Goal: Task Accomplishment & Management: Use online tool/utility

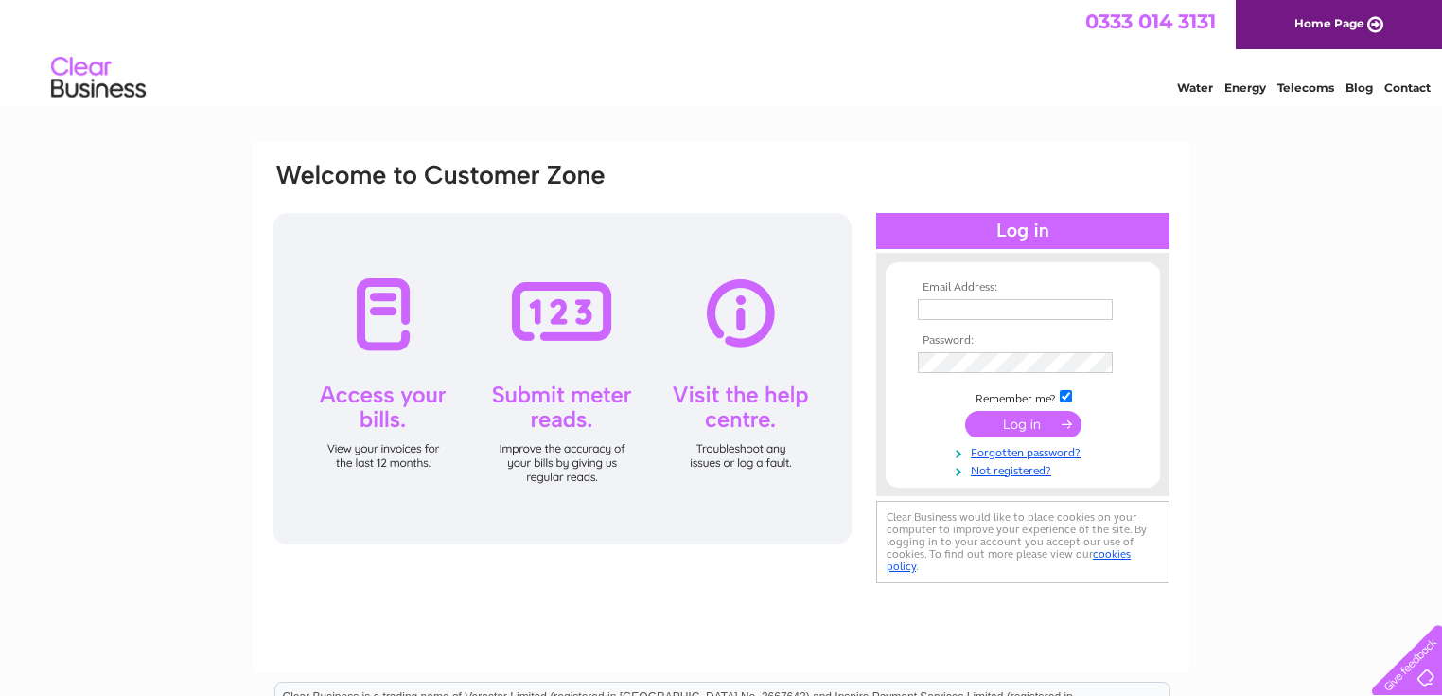
type input "jovssltd@gmail.com"
click at [1001, 416] on input "submit" at bounding box center [1023, 424] width 116 height 27
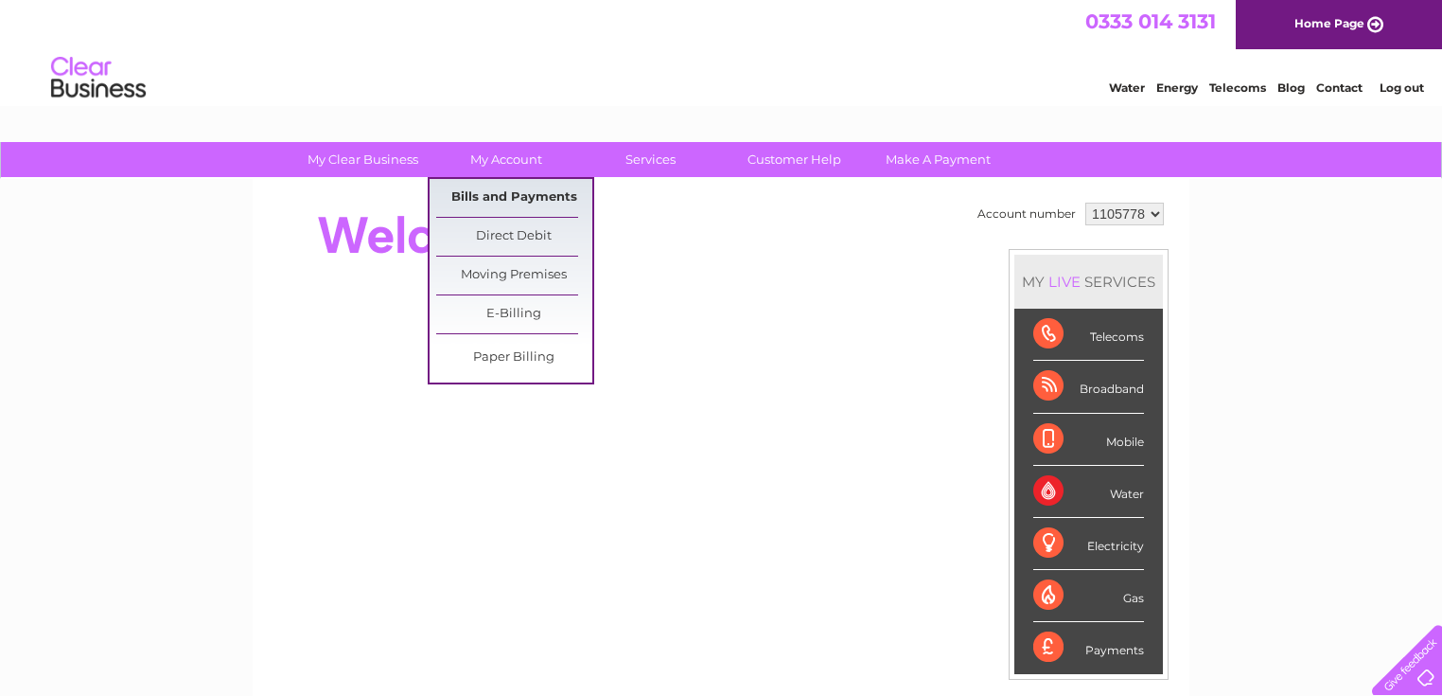
click at [507, 202] on link "Bills and Payments" at bounding box center [514, 198] width 156 height 38
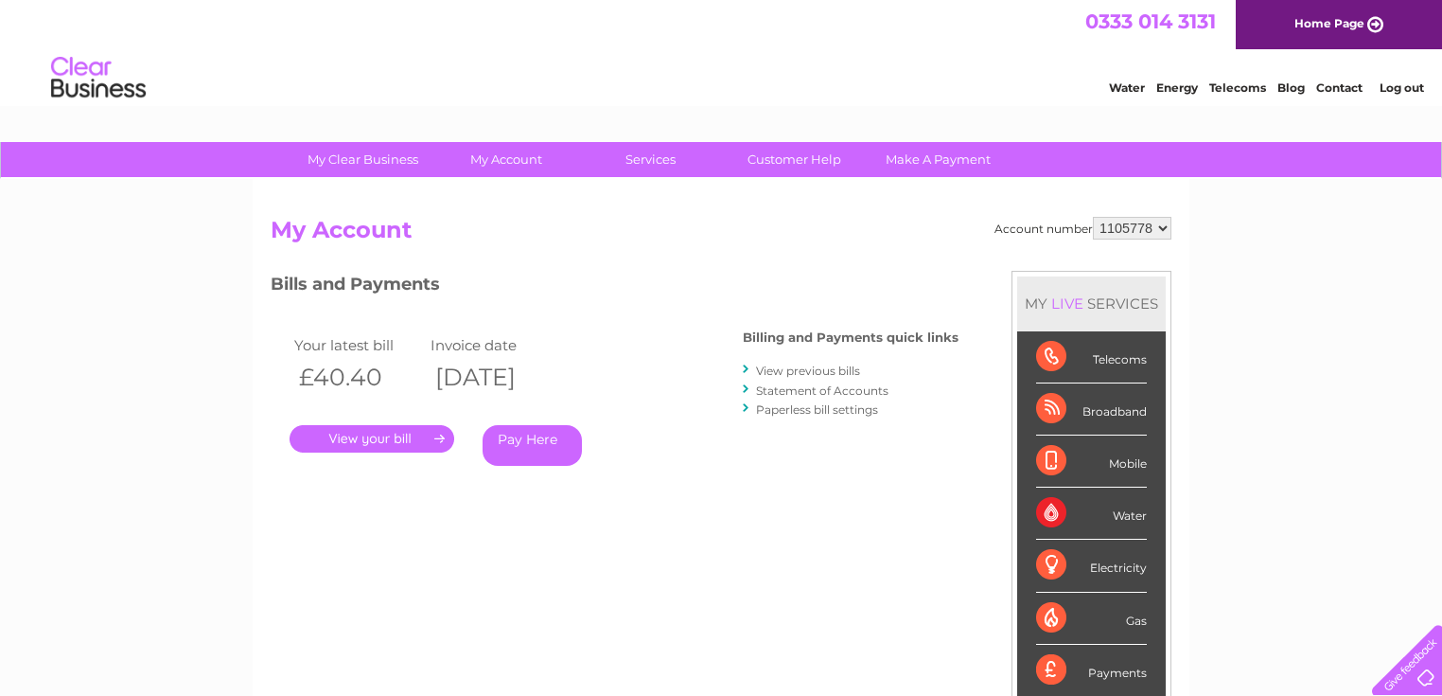
click at [810, 365] on link "View previous bills" at bounding box center [808, 370] width 104 height 14
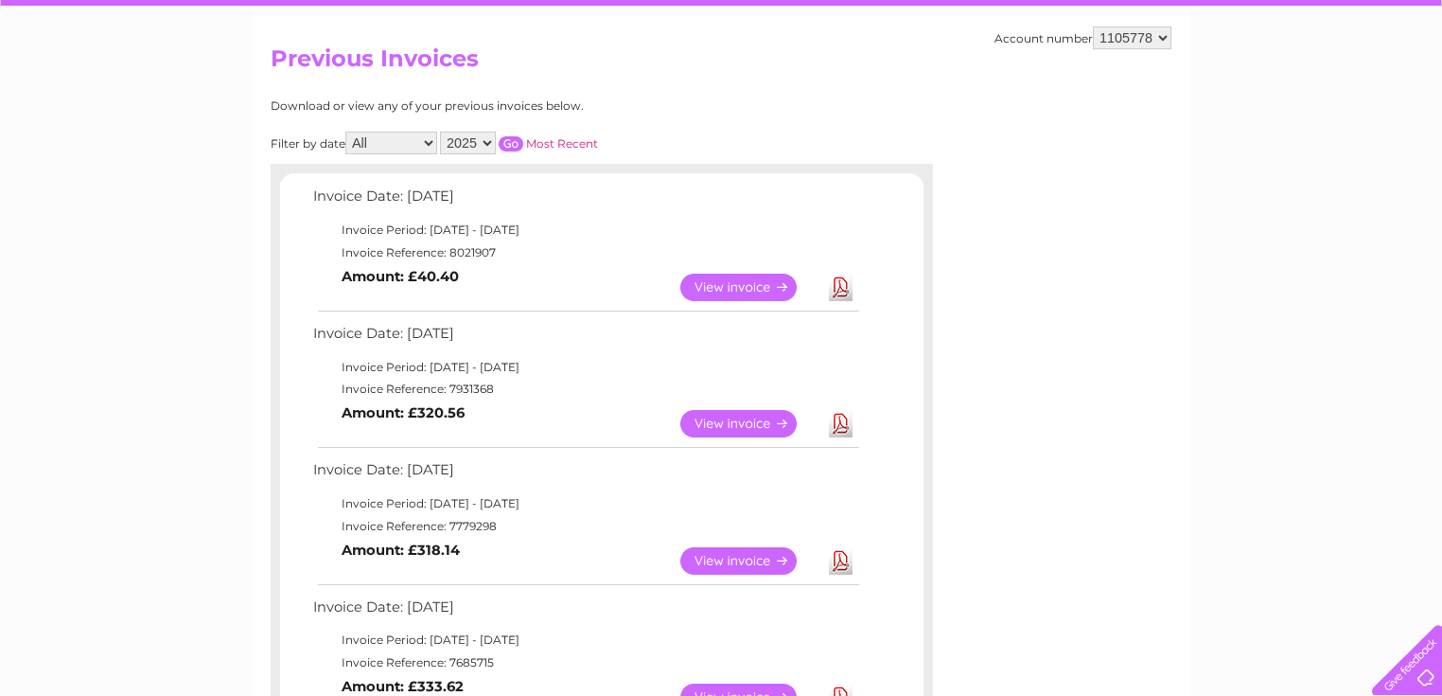
scroll to position [227, 0]
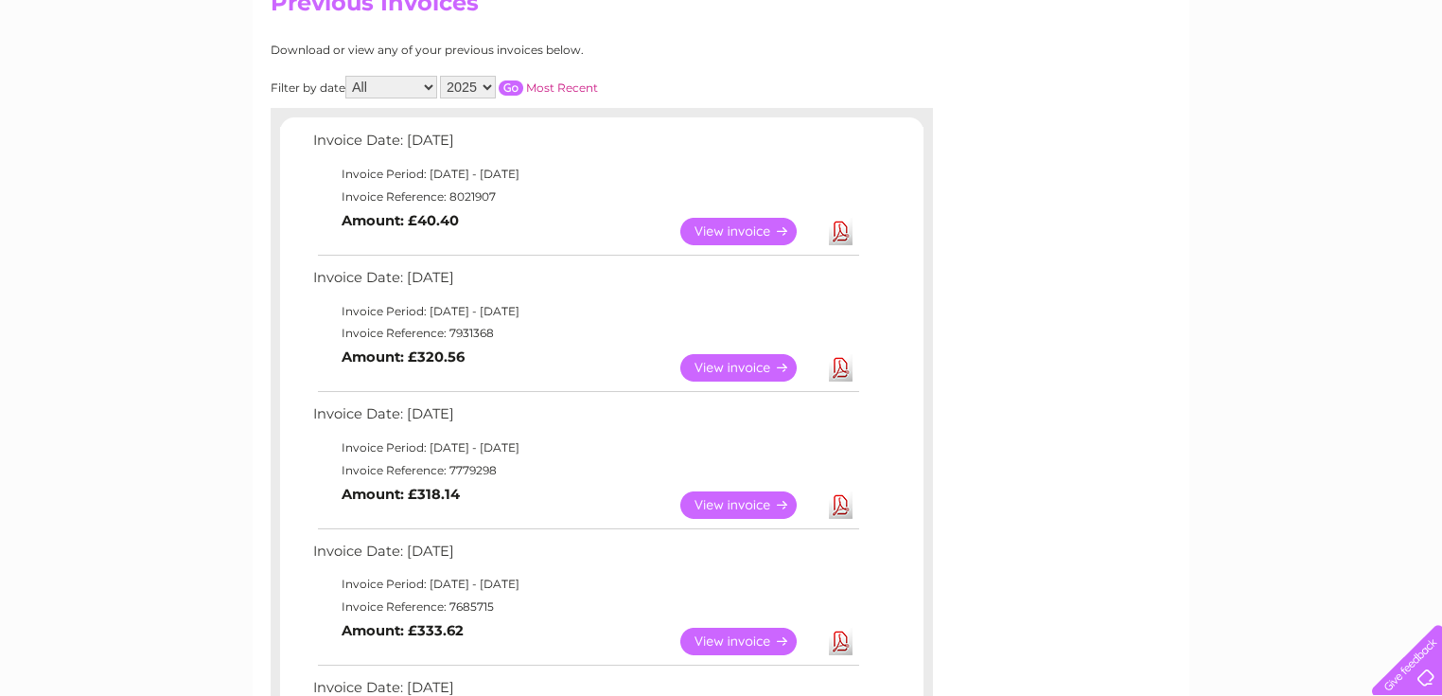
click at [737, 227] on link "View" at bounding box center [750, 231] width 139 height 27
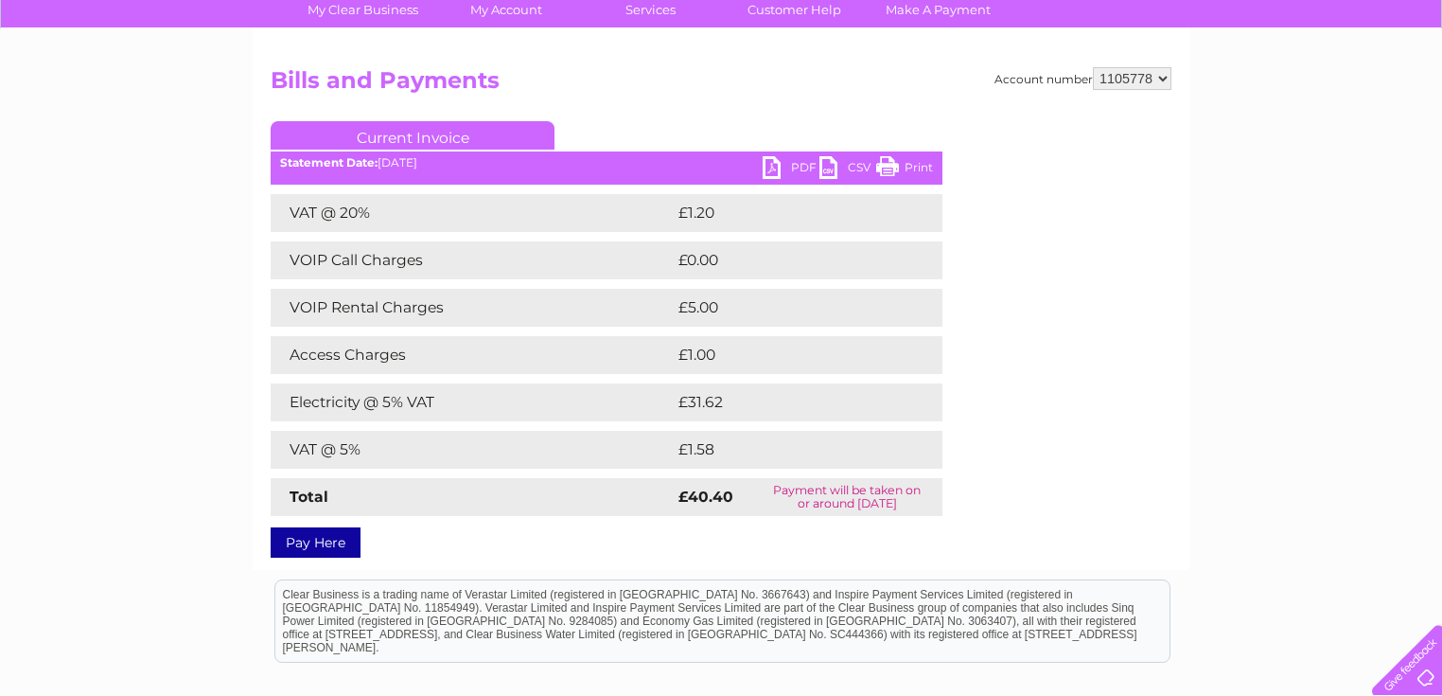
scroll to position [151, 0]
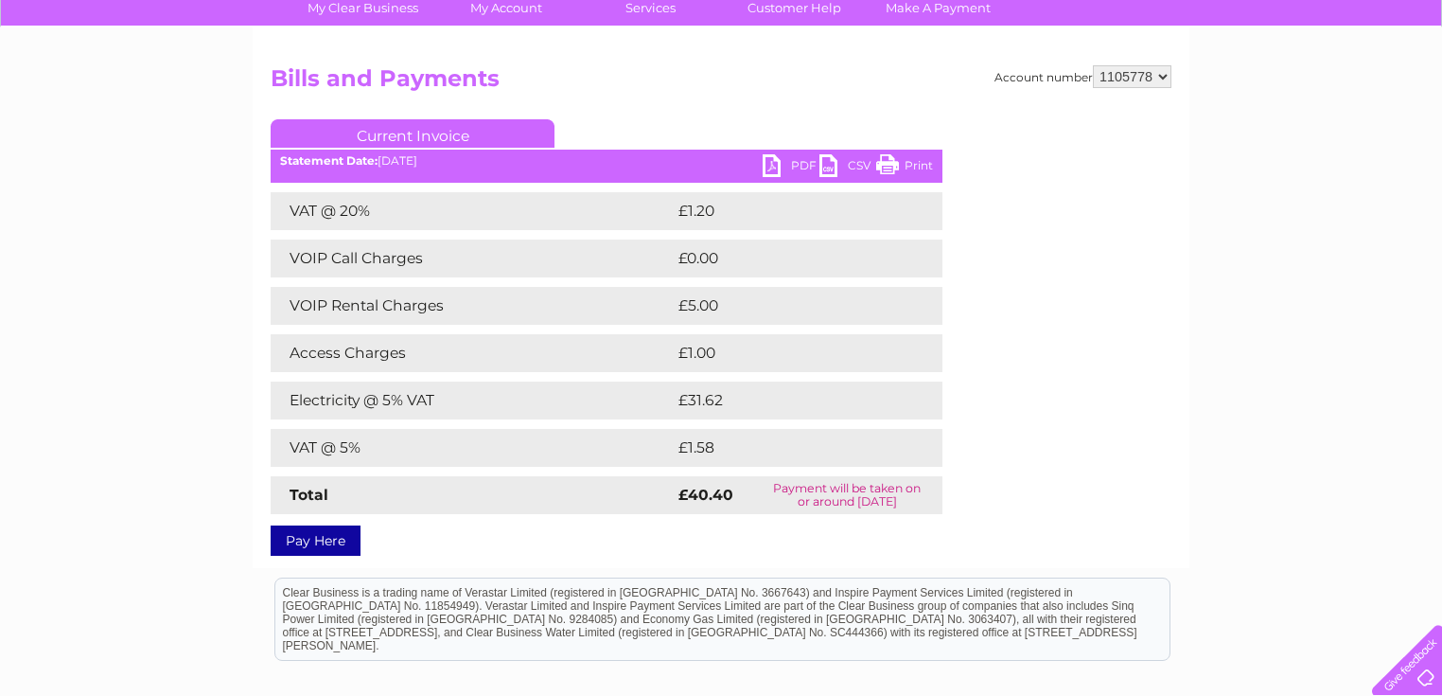
click at [792, 173] on link "PDF" at bounding box center [791, 167] width 57 height 27
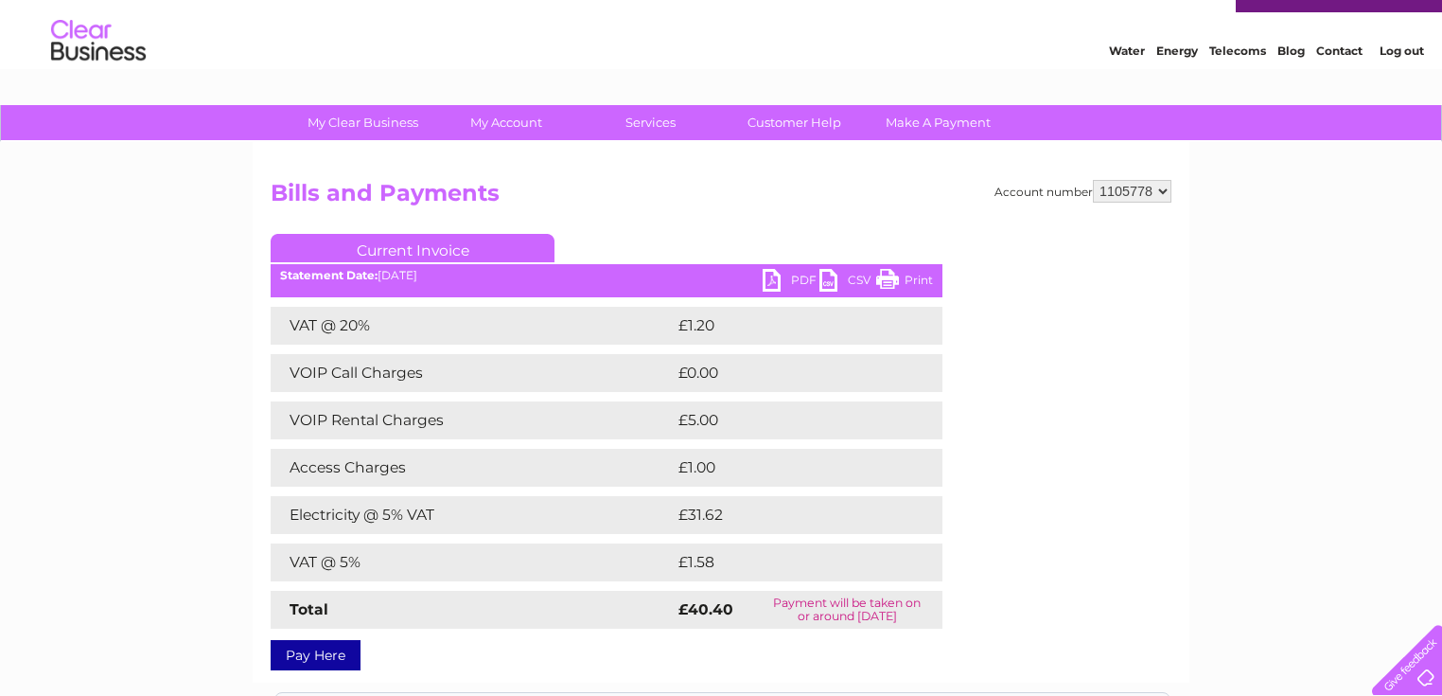
scroll to position [0, 0]
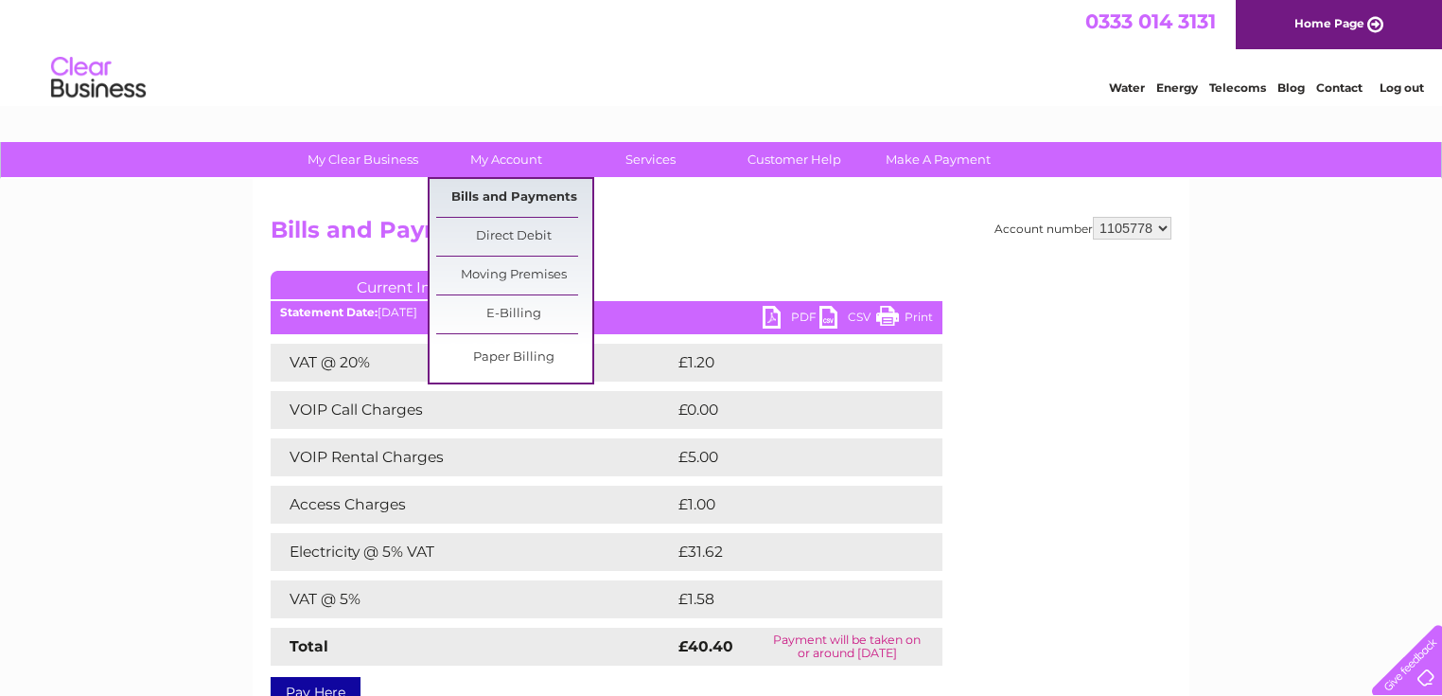
click at [527, 200] on link "Bills and Payments" at bounding box center [514, 198] width 156 height 38
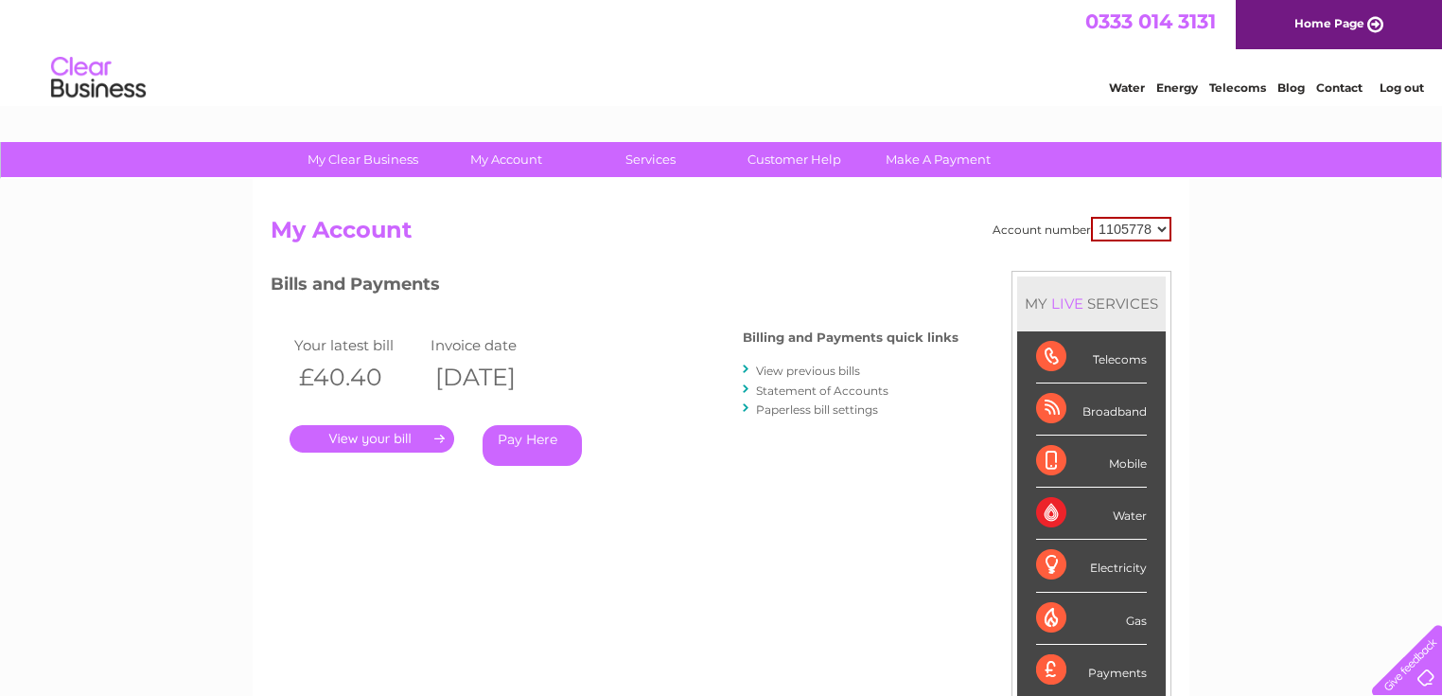
scroll to position [151, 0]
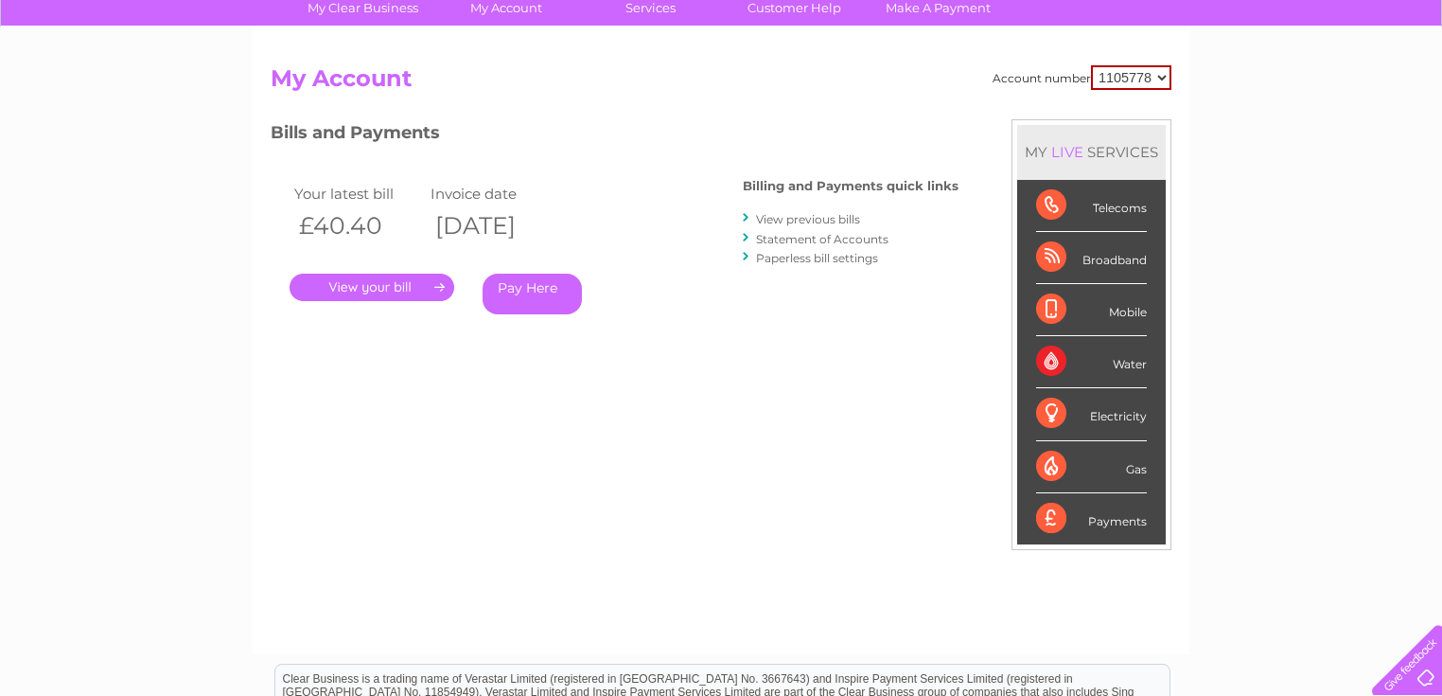
click at [836, 221] on link "View previous bills" at bounding box center [808, 219] width 104 height 14
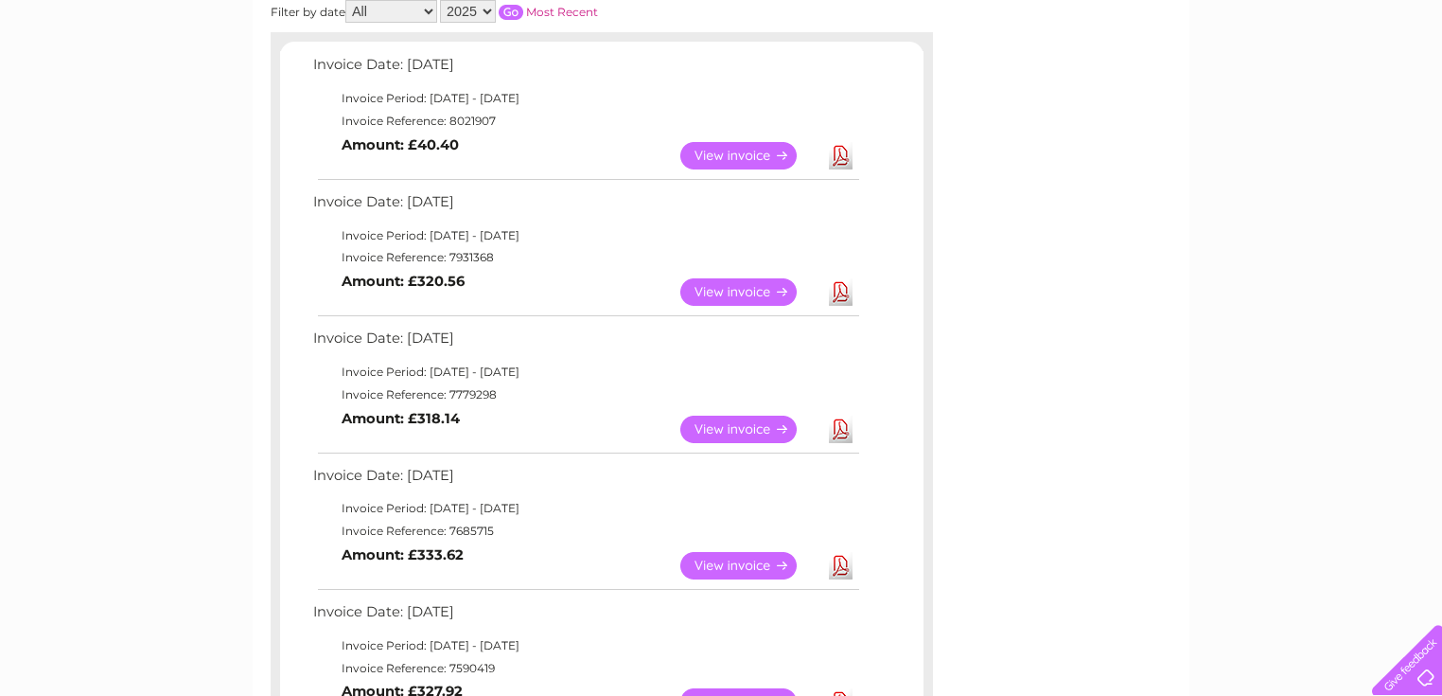
scroll to position [379, 0]
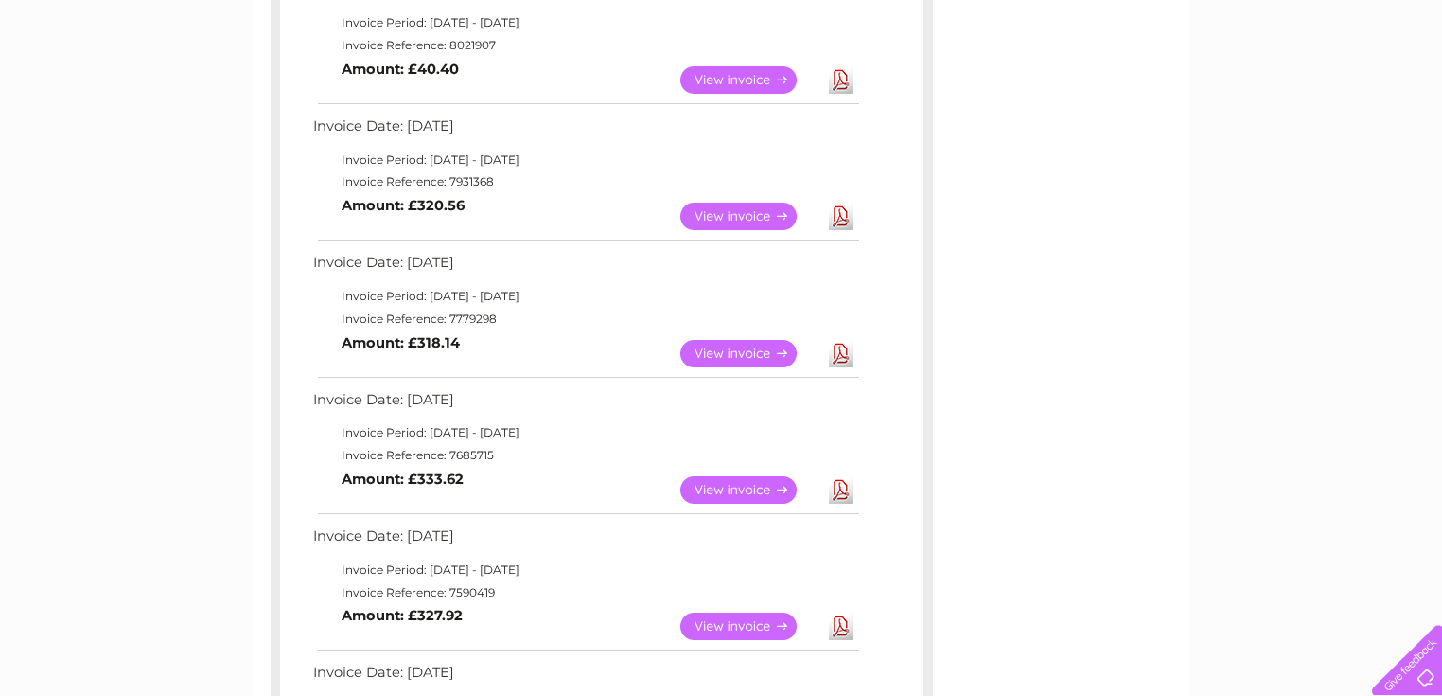
click at [718, 211] on link "View" at bounding box center [750, 216] width 139 height 27
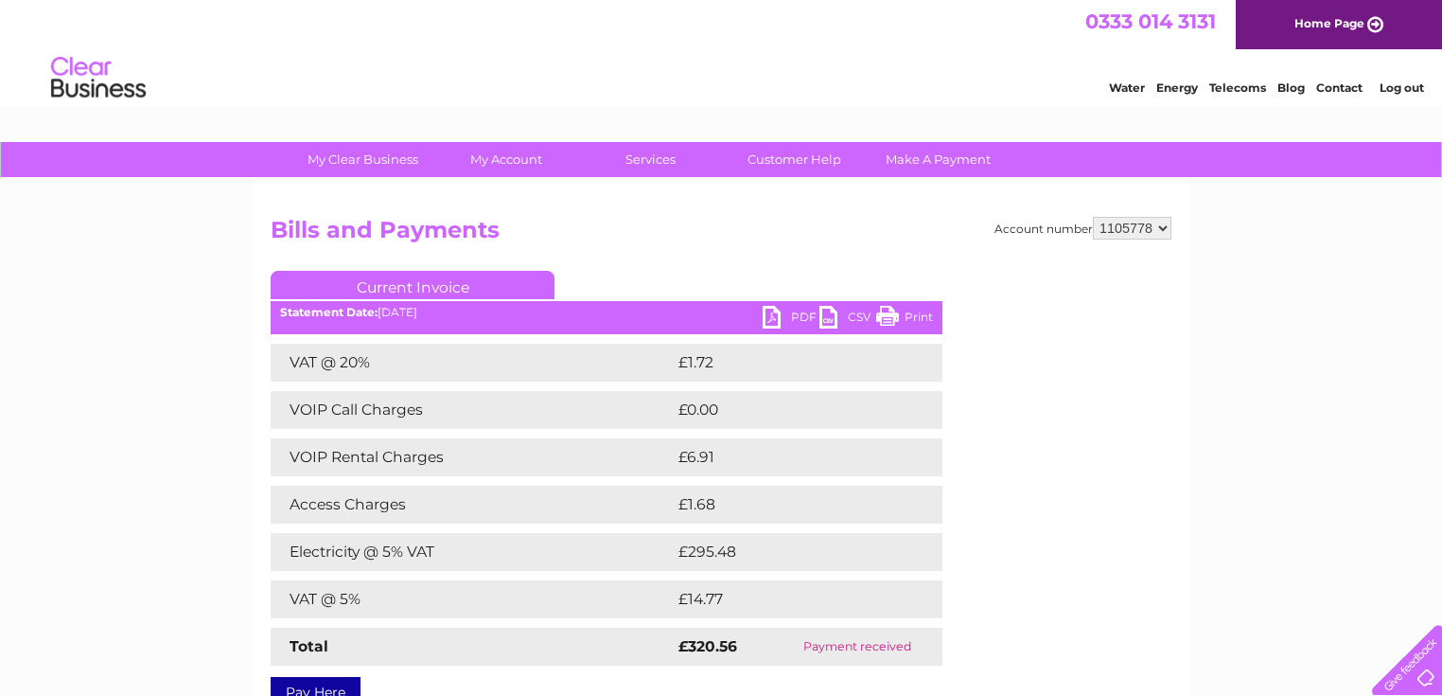
scroll to position [151, 0]
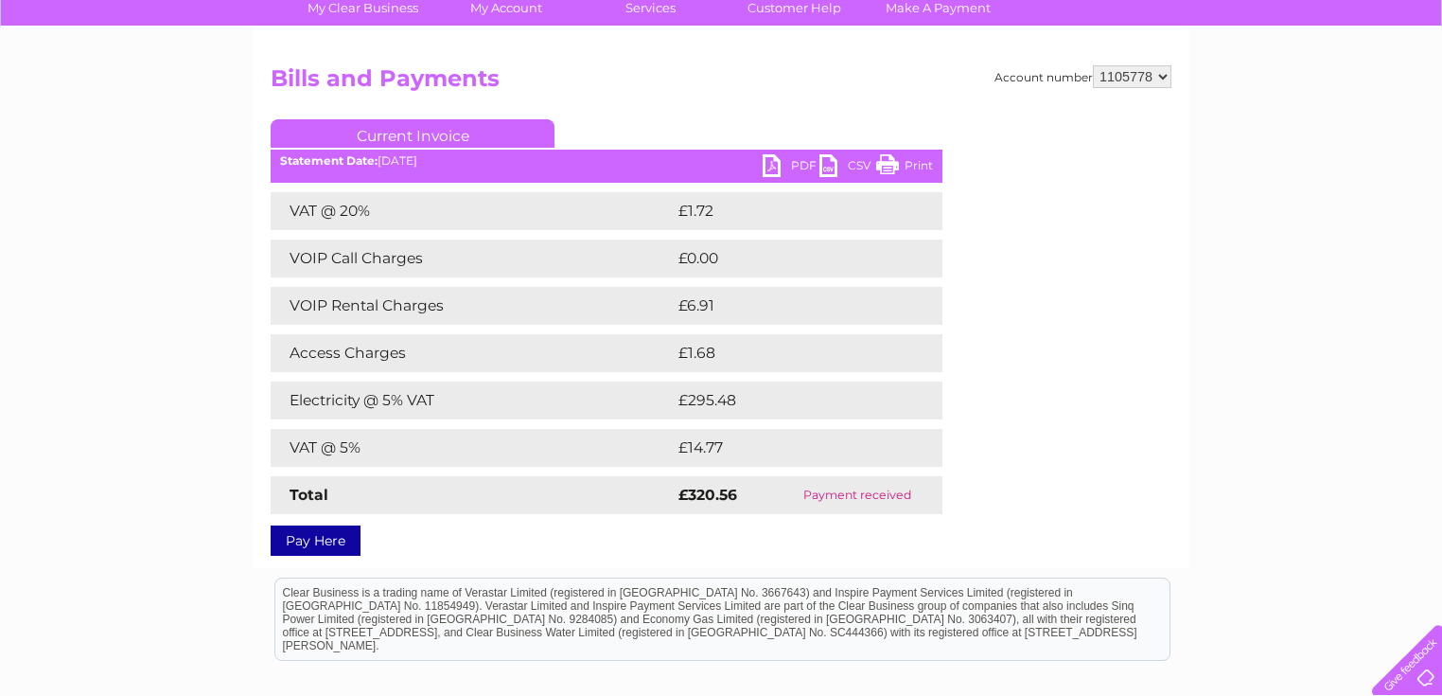
click at [787, 174] on link "PDF" at bounding box center [791, 167] width 57 height 27
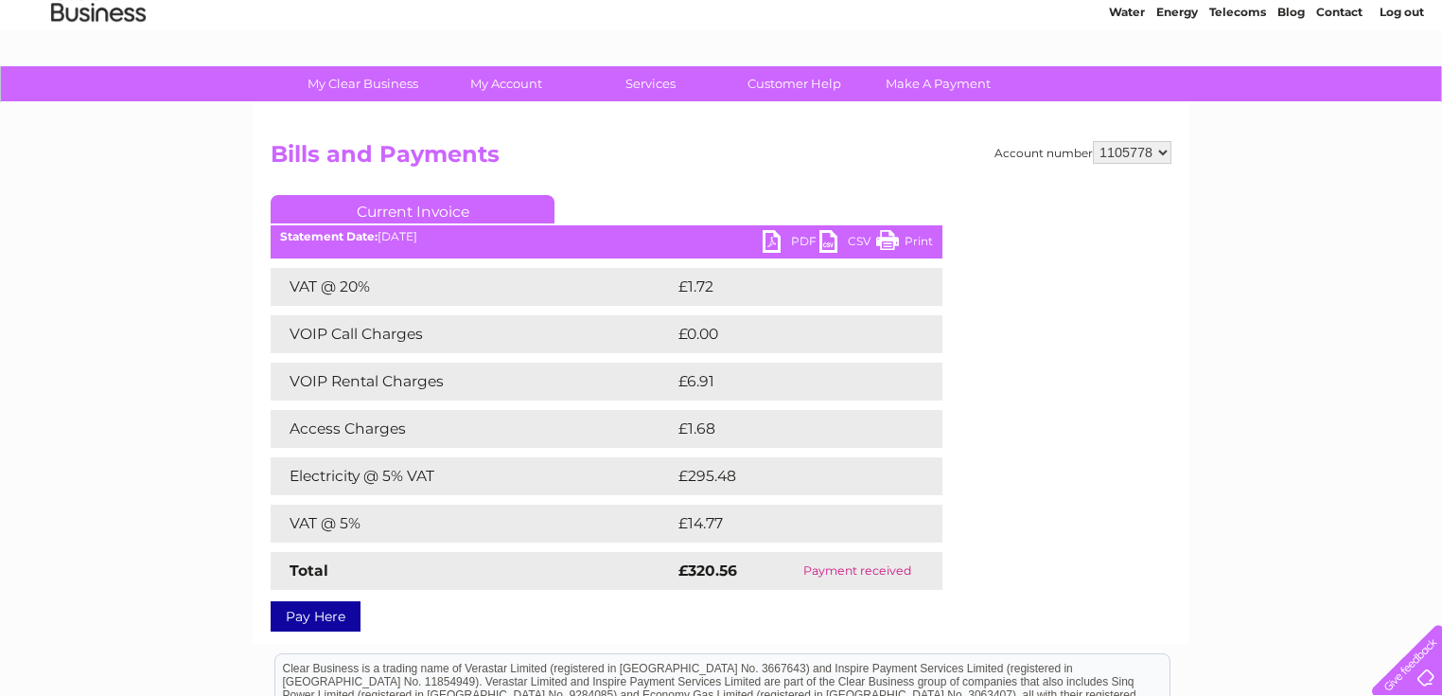
scroll to position [0, 0]
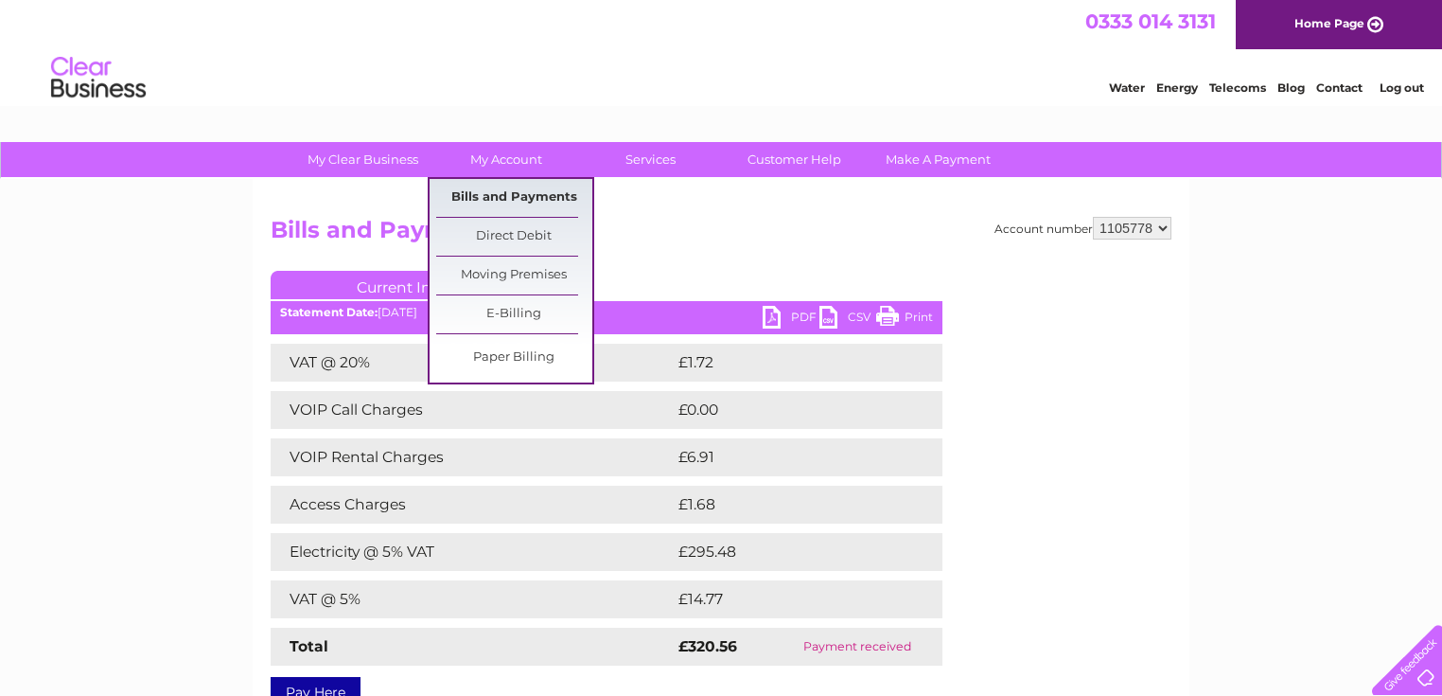
click at [514, 196] on link "Bills and Payments" at bounding box center [514, 198] width 156 height 38
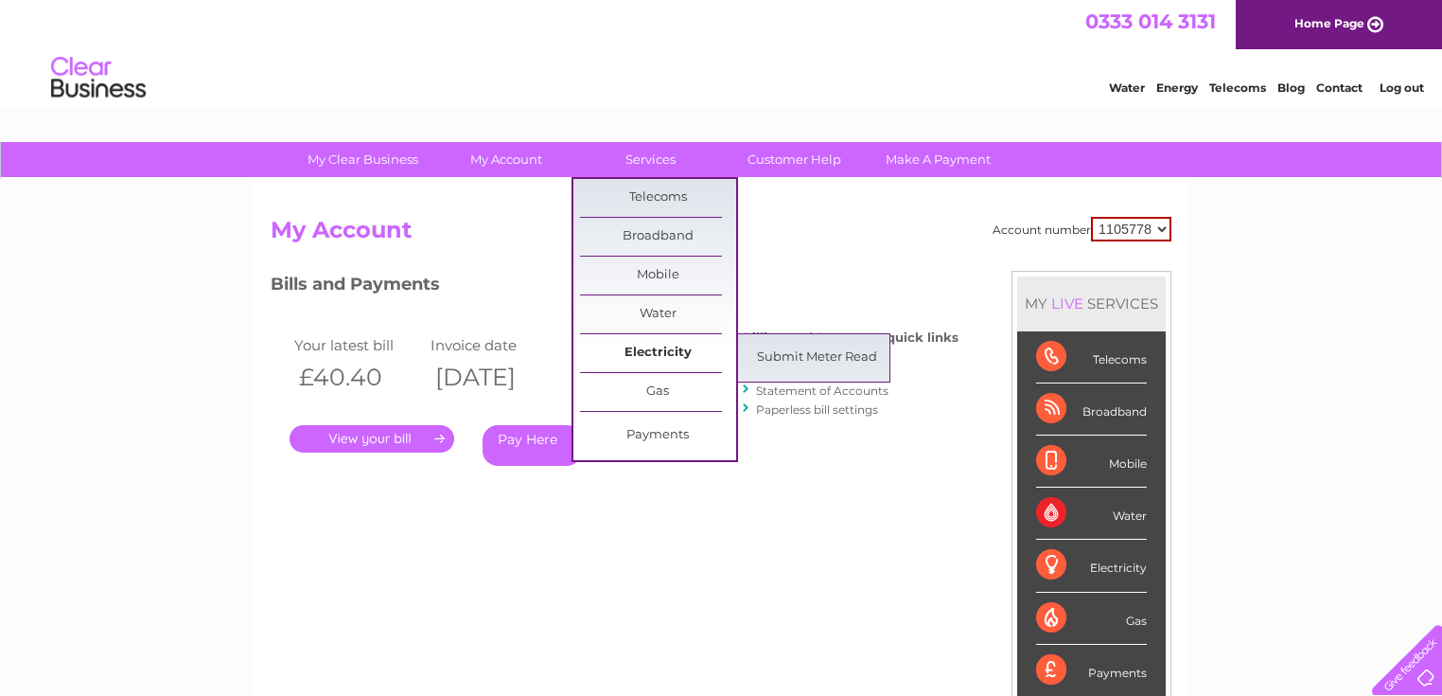
click at [650, 341] on link "Electricity" at bounding box center [658, 353] width 156 height 38
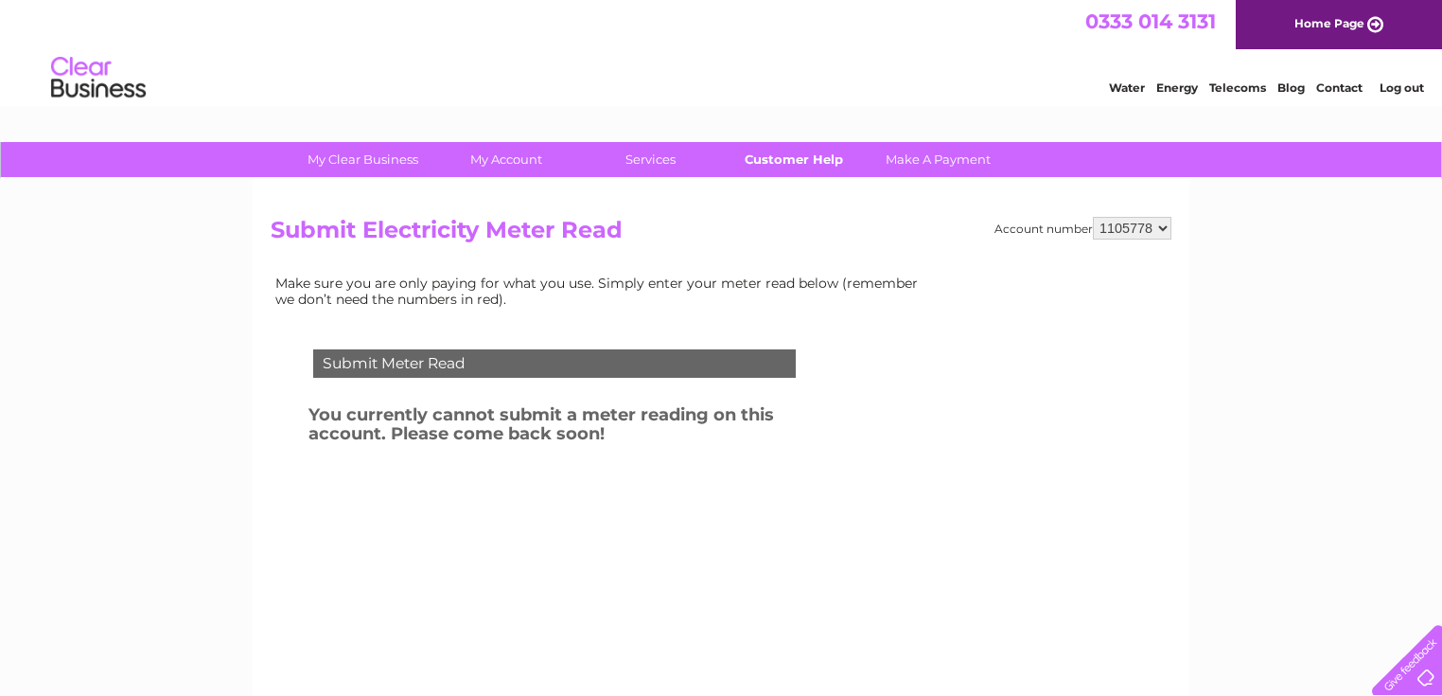
click at [785, 163] on link "Customer Help" at bounding box center [794, 159] width 156 height 35
click at [1405, 91] on link "Log out" at bounding box center [1402, 87] width 44 height 14
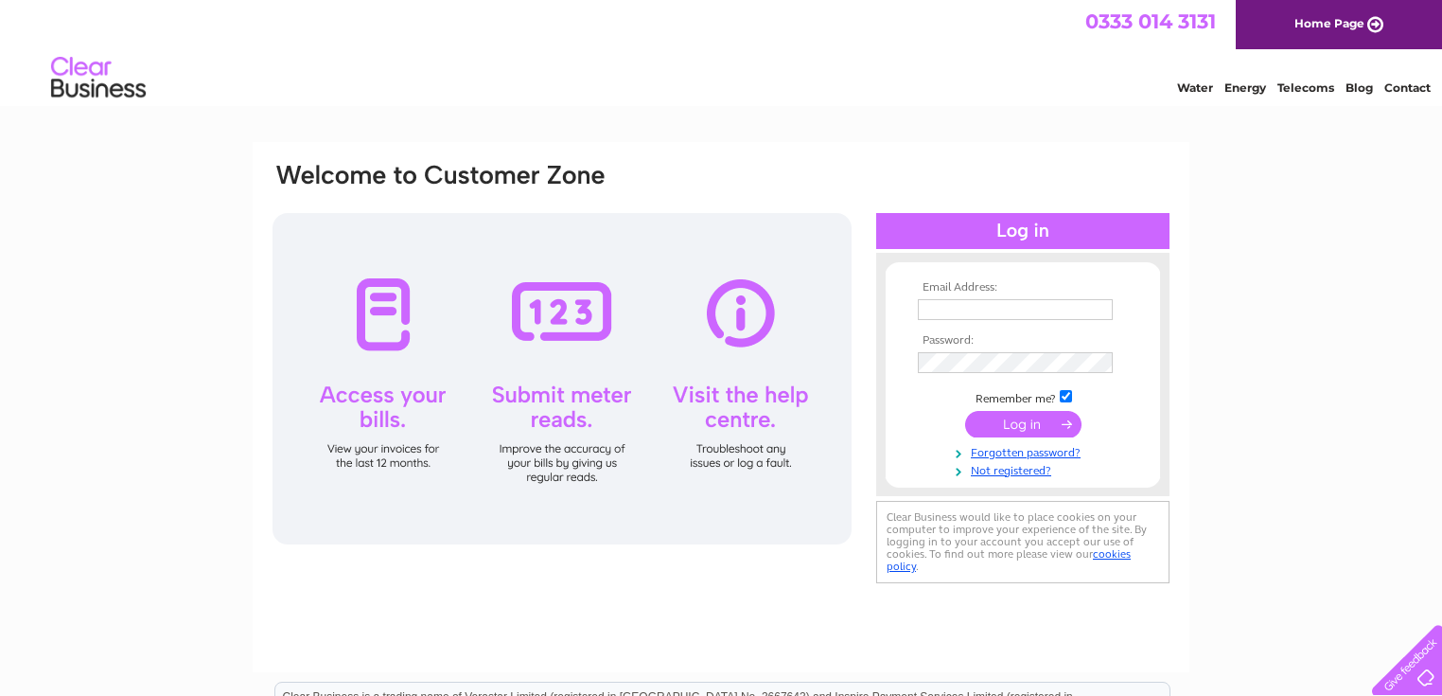
type input "[EMAIL_ADDRESS][DOMAIN_NAME]"
click at [895, 406] on form "Email Address: [EMAIL_ADDRESS][DOMAIN_NAME] Password:" at bounding box center [1023, 380] width 274 height 198
type input "[EMAIL_ADDRESS][DOMAIN_NAME]"
click at [1007, 432] on input "submit" at bounding box center [1023, 424] width 116 height 27
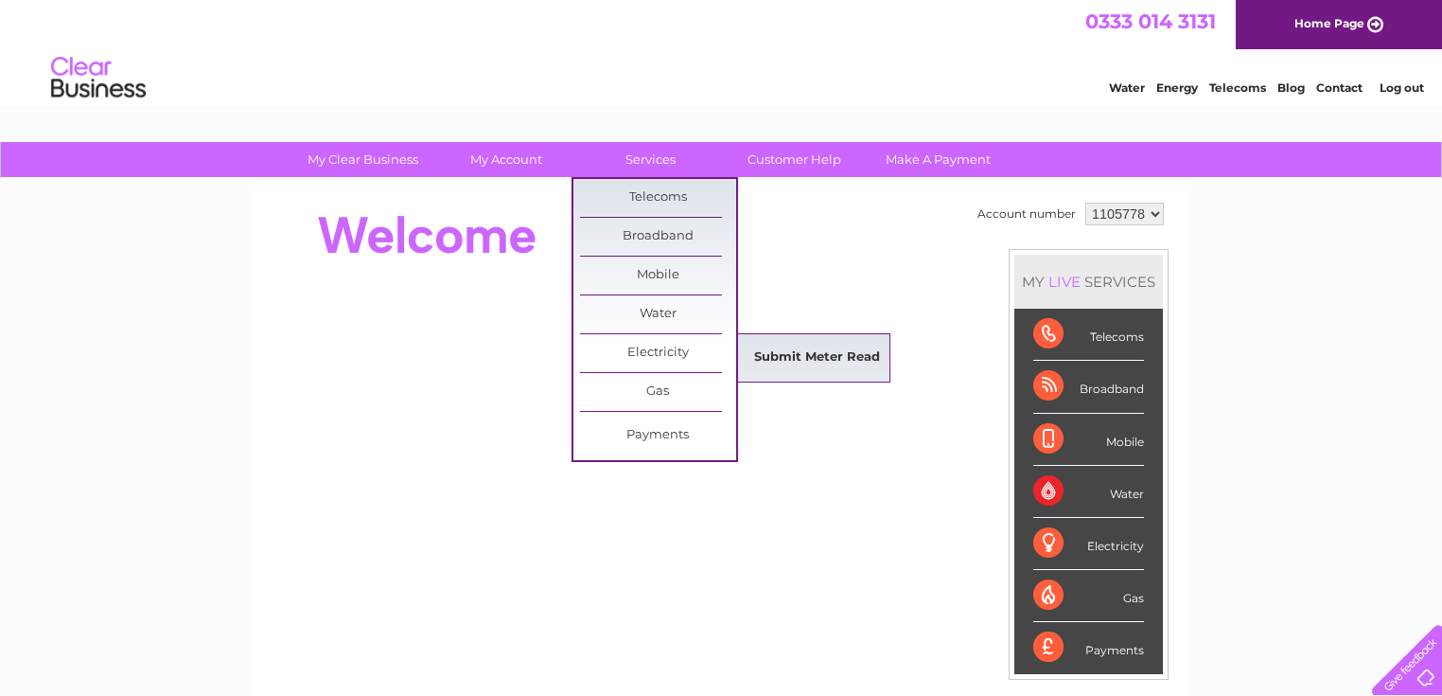
click at [834, 349] on link "Submit Meter Read" at bounding box center [817, 358] width 156 height 38
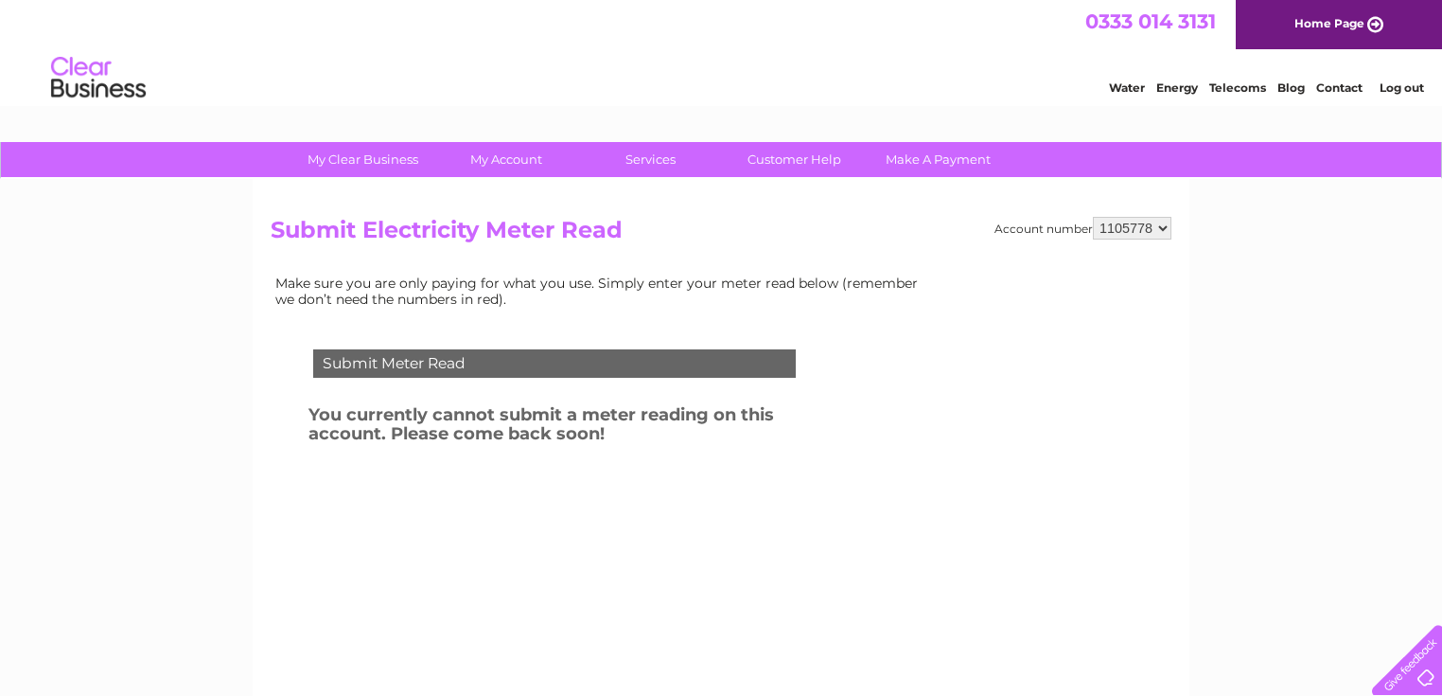
click at [123, 501] on div "My Clear Business Login Details My Details My Preferences Link Account My Accou…" at bounding box center [721, 587] width 1442 height 891
